Goal: Information Seeking & Learning: Stay updated

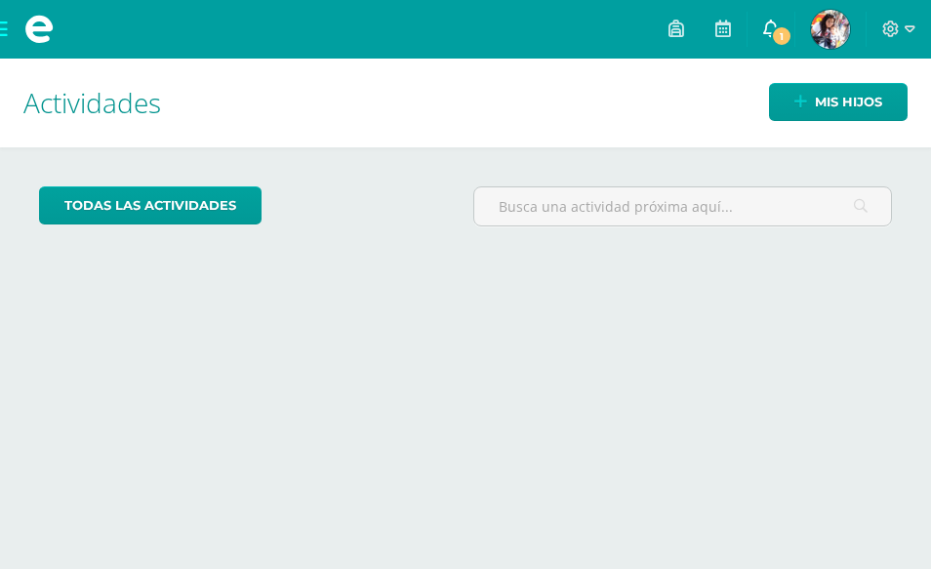
click at [783, 26] on span "1" at bounding box center [781, 35] width 21 height 21
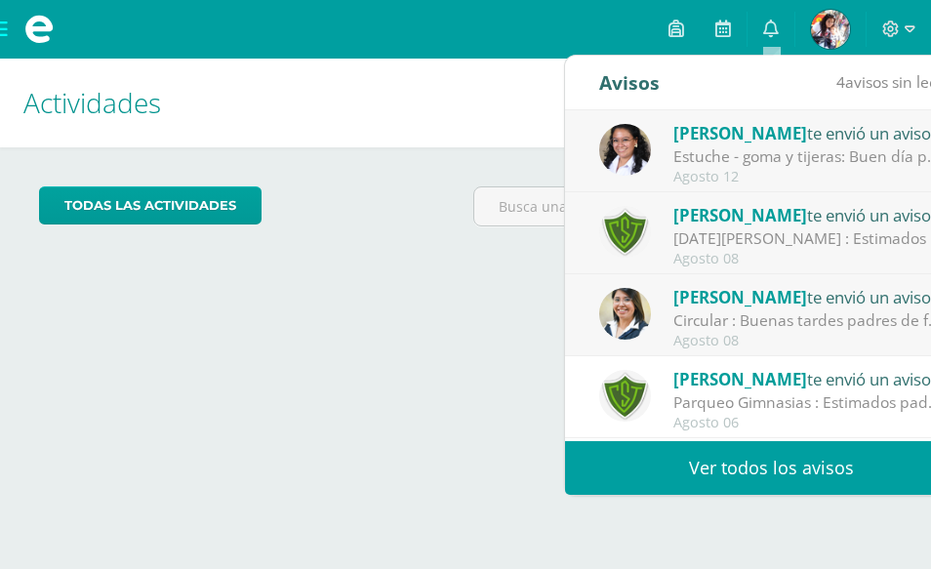
click at [770, 157] on div "Estuche - goma y tijeras: Buen día padres de familia, deseo que se encuentren m…" at bounding box center [808, 156] width 271 height 22
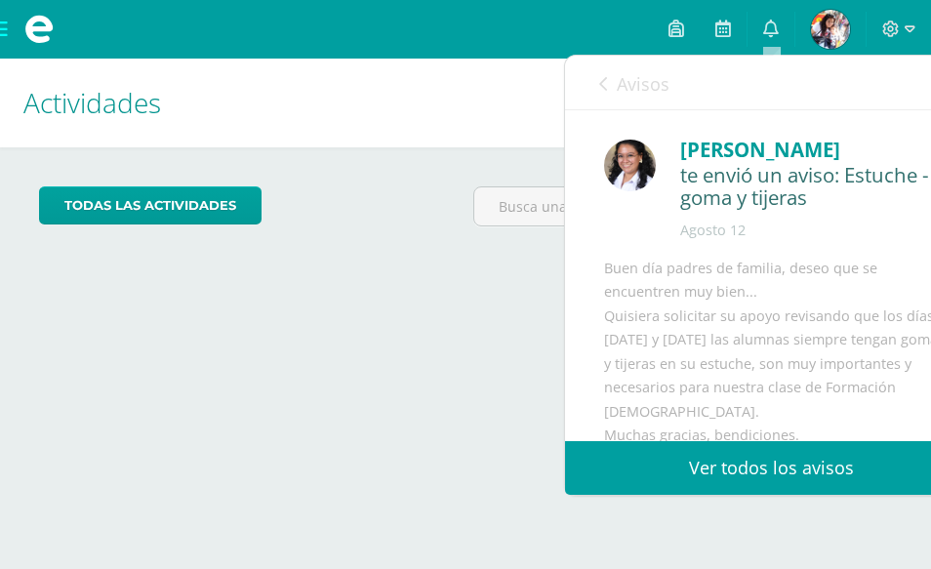
click at [754, 473] on link "Ver todos los avisos" at bounding box center [771, 468] width 413 height 54
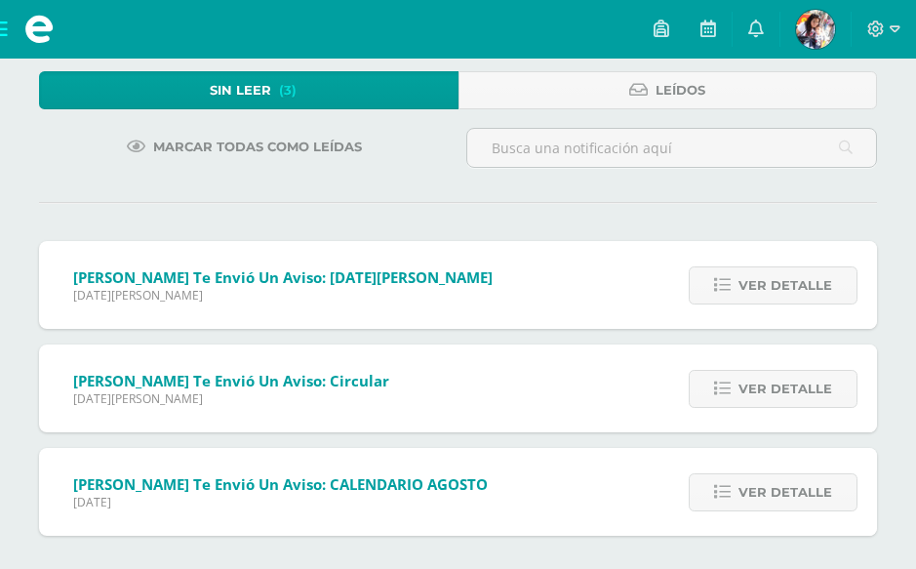
scroll to position [121, 0]
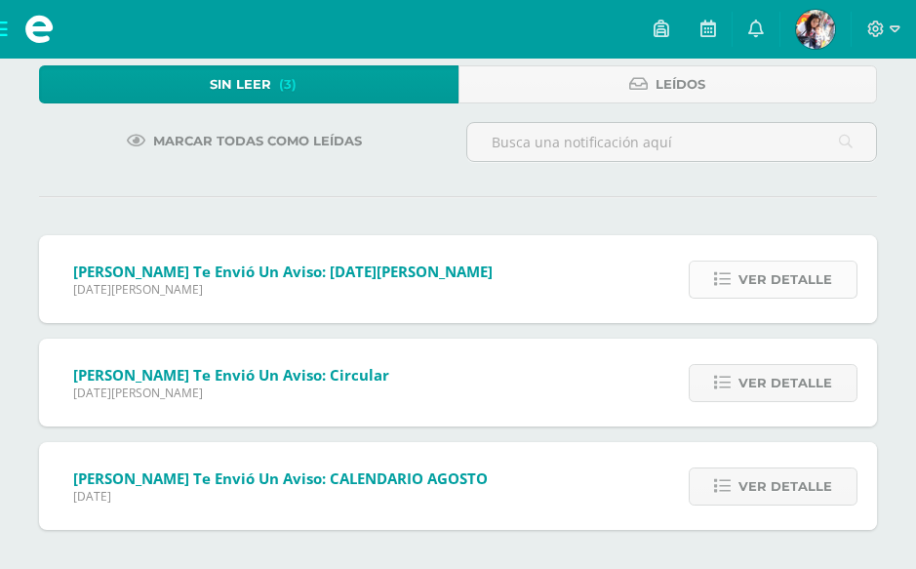
click at [788, 282] on span "Ver detalle" at bounding box center [785, 279] width 94 height 36
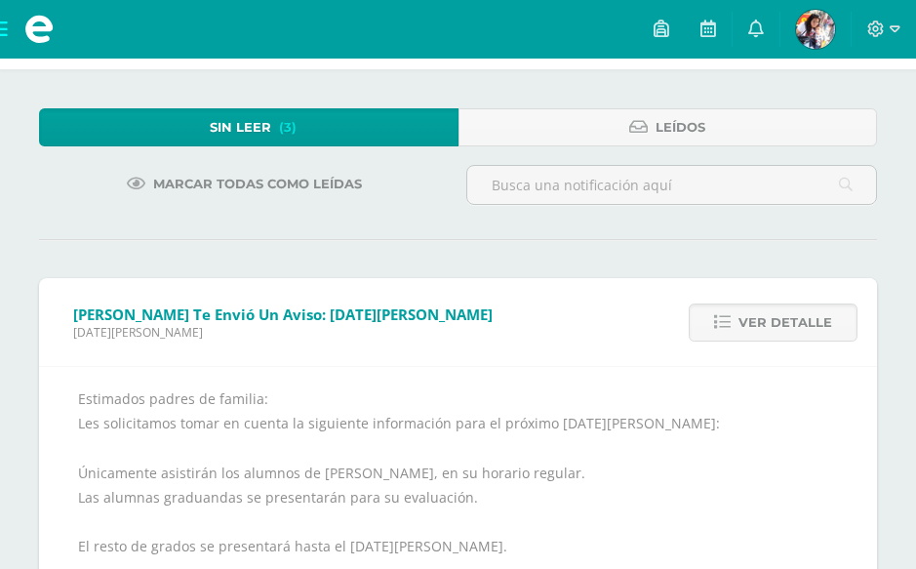
scroll to position [0, 0]
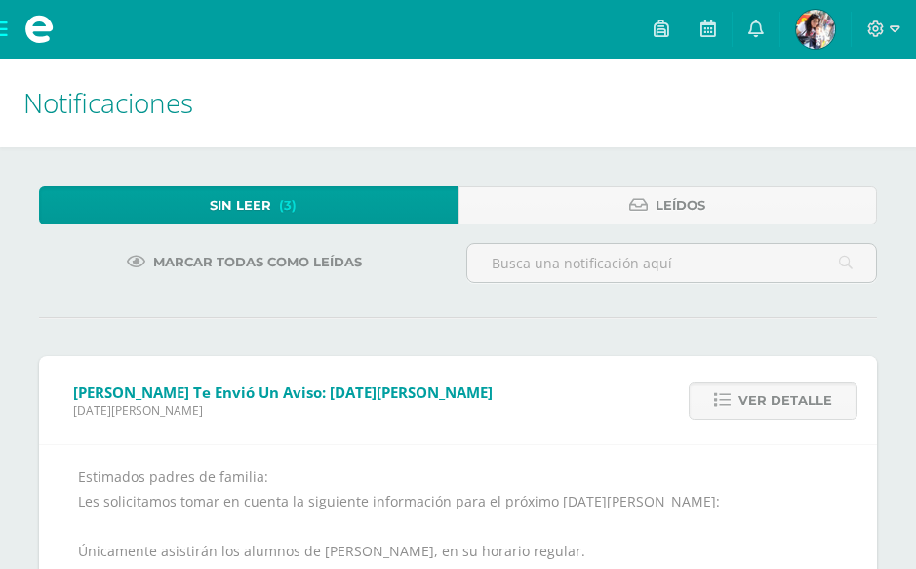
click at [266, 213] on span "Sin leer" at bounding box center [240, 205] width 61 height 36
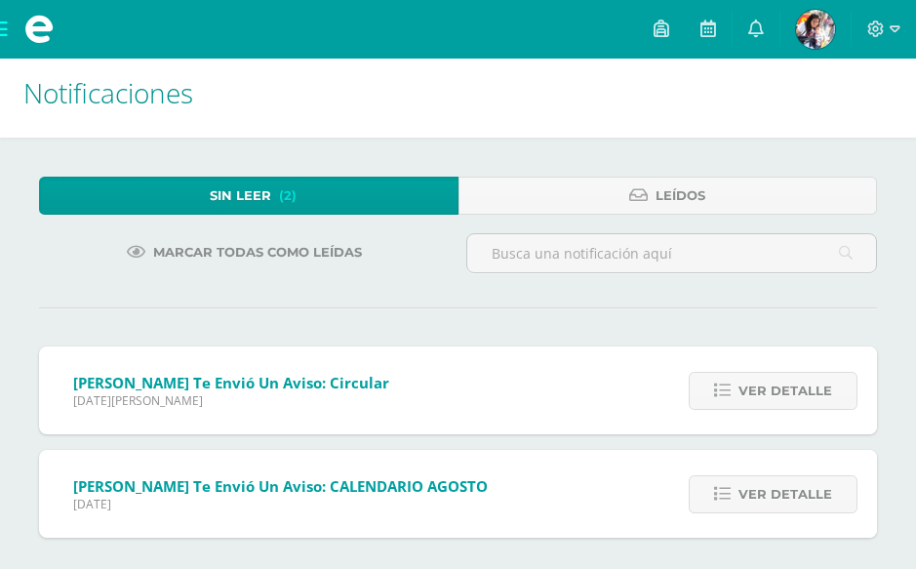
scroll to position [18, 0]
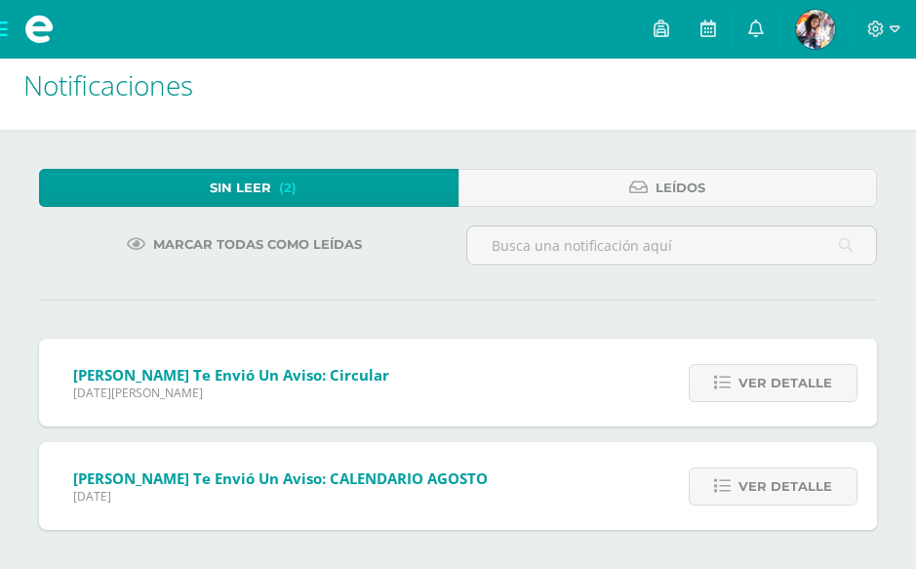
click at [236, 180] on span "Sin leer" at bounding box center [240, 188] width 61 height 36
click at [685, 182] on span "Leídos" at bounding box center [681, 188] width 50 height 36
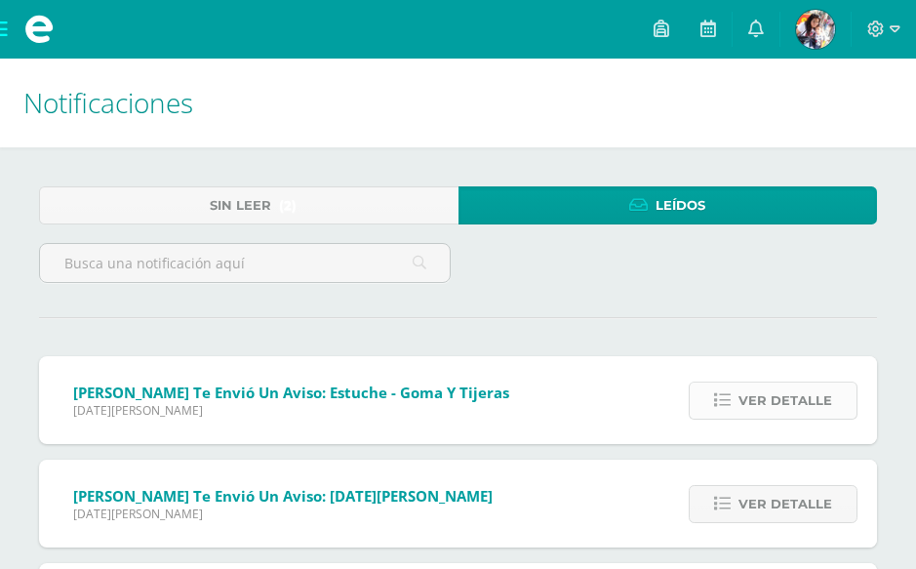
click at [776, 404] on span "Ver detalle" at bounding box center [785, 400] width 94 height 36
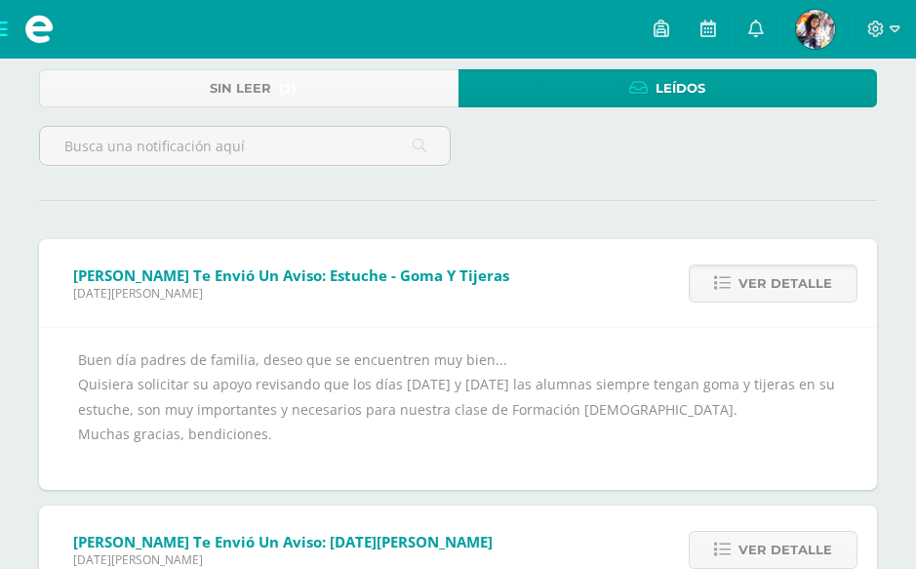
scroll to position [234, 0]
